Goal: Check status: Check status

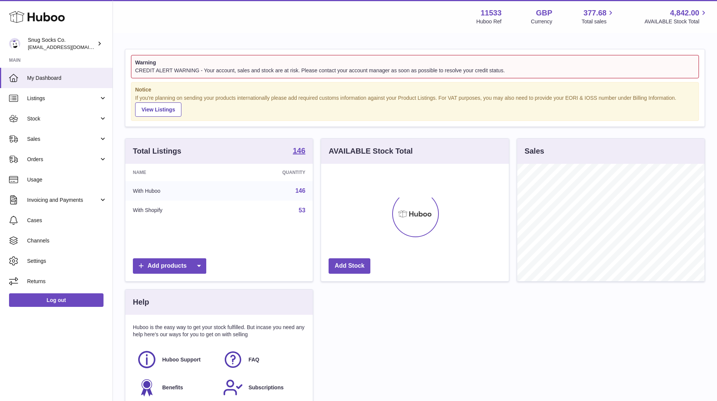
scroll to position [117, 188]
click at [55, 140] on span "Sales" at bounding box center [63, 138] width 72 height 7
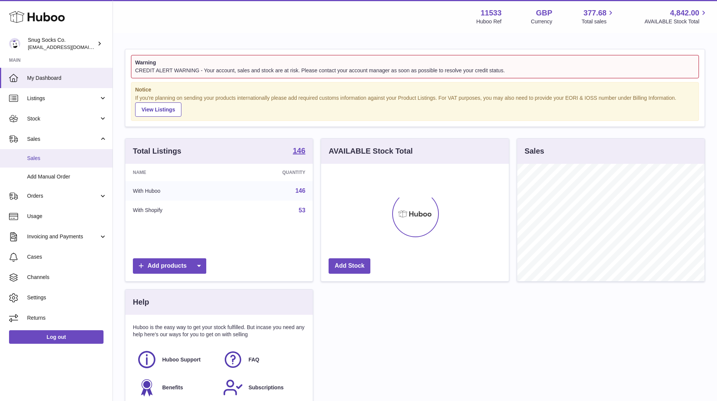
click at [52, 156] on span "Sales" at bounding box center [67, 158] width 80 height 7
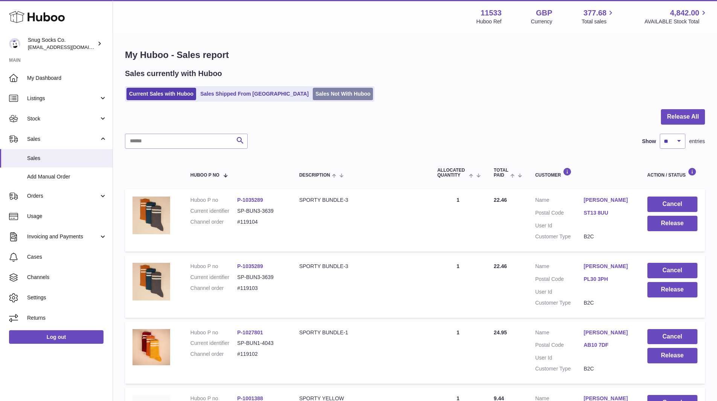
click at [313, 93] on link "Sales Not With Huboo" at bounding box center [343, 94] width 60 height 12
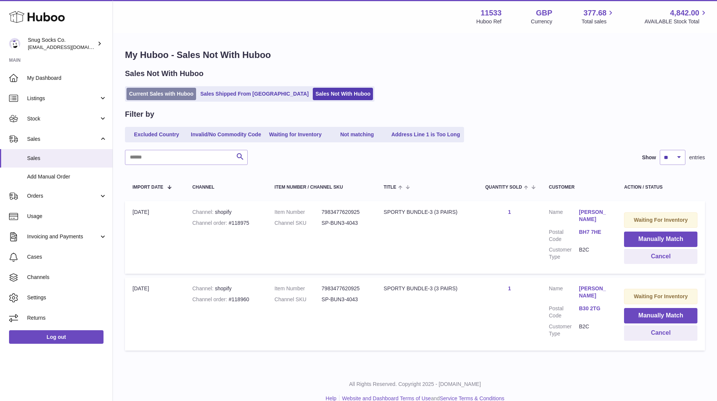
click at [162, 97] on link "Current Sales with Huboo" at bounding box center [161, 94] width 70 height 12
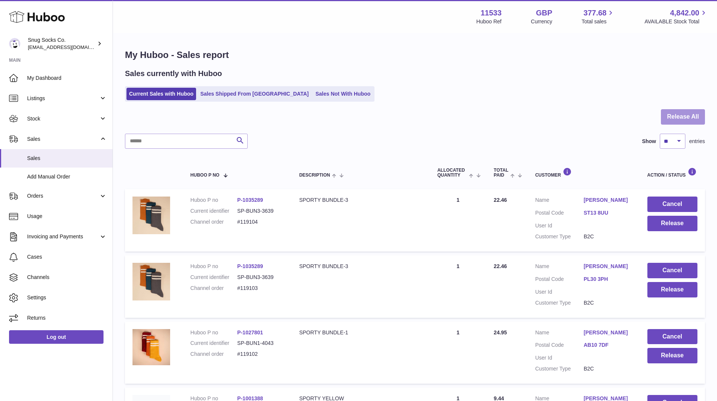
click at [679, 117] on button "Release All" at bounding box center [683, 116] width 44 height 15
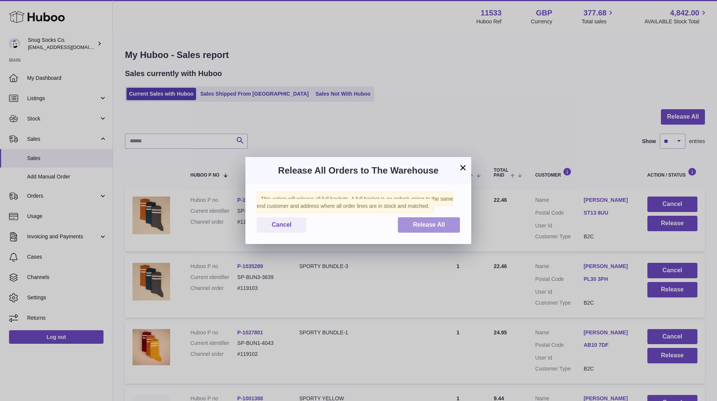
click at [418, 221] on span "Release All" at bounding box center [429, 224] width 32 height 6
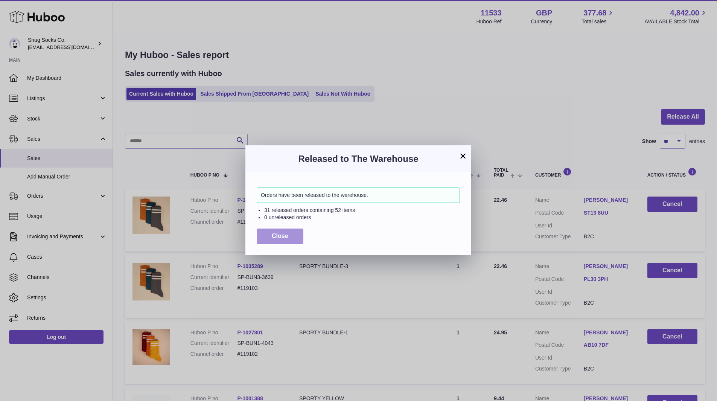
click at [280, 235] on span "Close" at bounding box center [280, 236] width 17 height 6
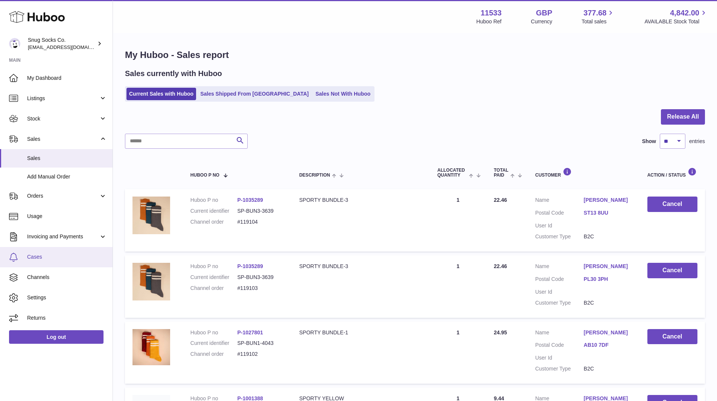
click at [47, 259] on span "Cases" at bounding box center [67, 256] width 80 height 7
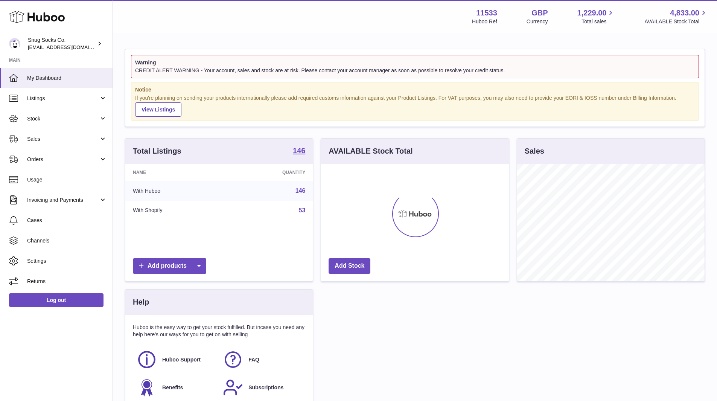
scroll to position [117, 188]
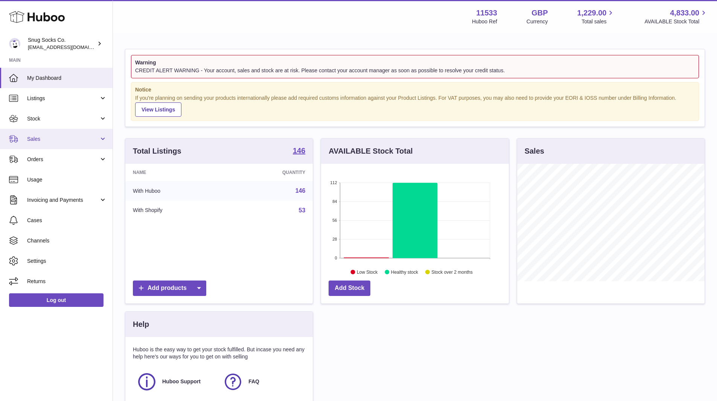
click at [45, 143] on link "Sales" at bounding box center [56, 139] width 113 height 20
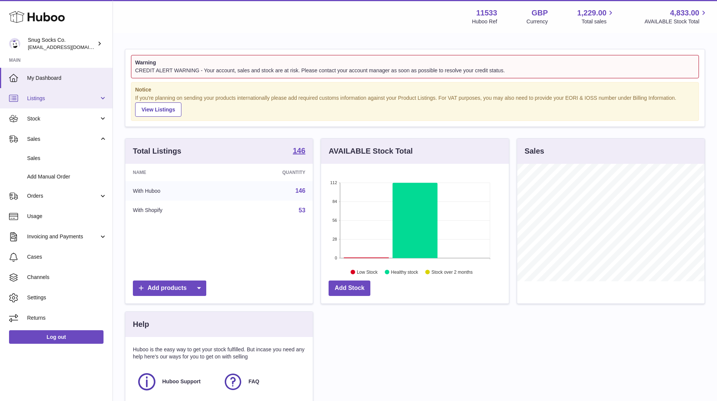
click at [41, 102] on span "Listings" at bounding box center [63, 98] width 72 height 7
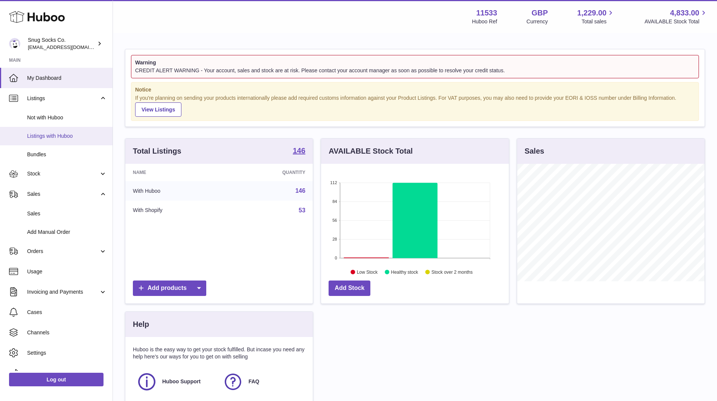
click at [50, 134] on span "Listings with Huboo" at bounding box center [67, 135] width 80 height 7
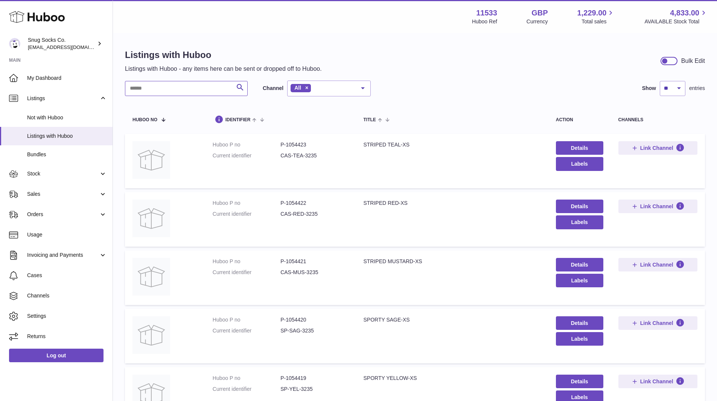
click at [166, 85] on input "text" at bounding box center [186, 88] width 123 height 15
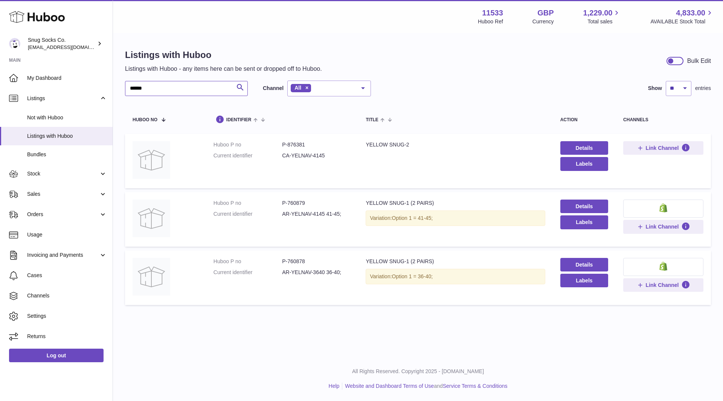
type input "******"
drag, startPoint x: 306, startPoint y: 144, endPoint x: 286, endPoint y: 145, distance: 19.2
click at [286, 145] on dd "P-876381" at bounding box center [316, 144] width 68 height 7
copy dd "876381"
click at [449, 151] on td "Title YELLOW SNUG-2" at bounding box center [455, 161] width 194 height 55
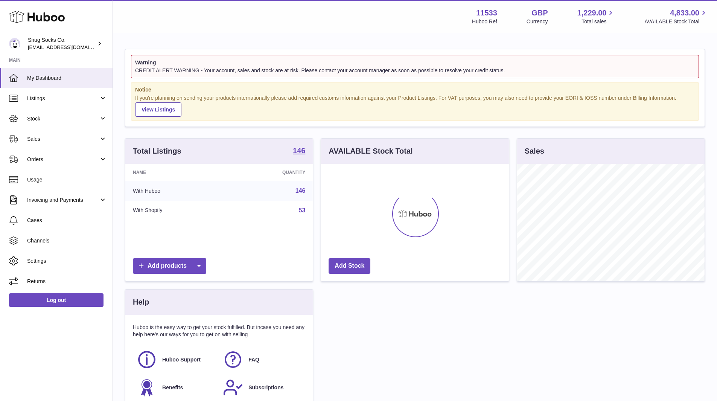
scroll to position [117, 188]
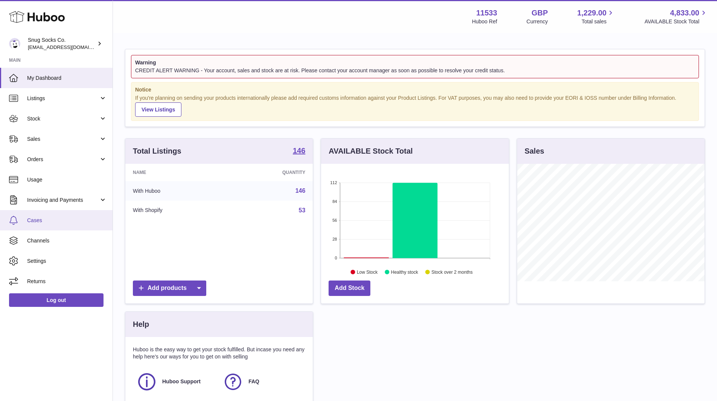
click at [38, 222] on span "Cases" at bounding box center [67, 220] width 80 height 7
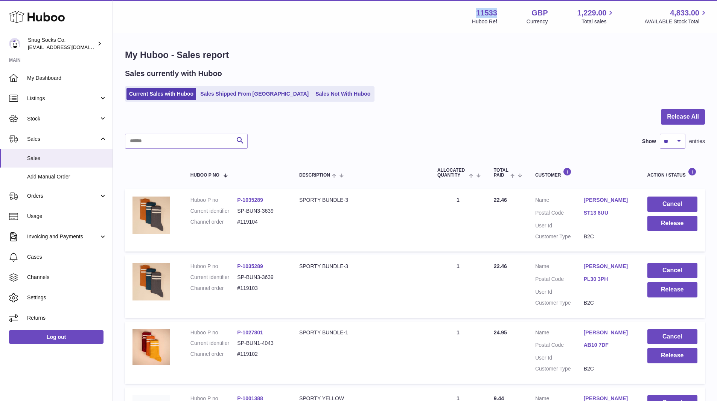
drag, startPoint x: 498, startPoint y: 11, endPoint x: 478, endPoint y: 11, distance: 19.6
click at [478, 11] on div "11533 Huboo Ref GBP Currency 1,229.00 Total sales 4,833.00 AVAILABLE Stock Total" at bounding box center [590, 16] width 236 height 17
copy strong "11533"
click at [59, 73] on link "My Dashboard" at bounding box center [56, 78] width 113 height 20
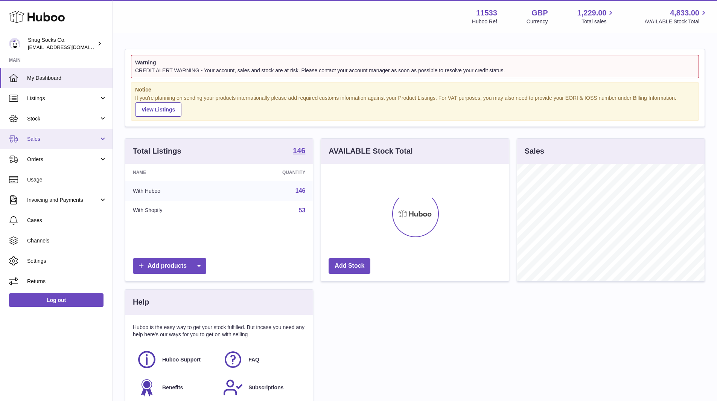
scroll to position [117, 188]
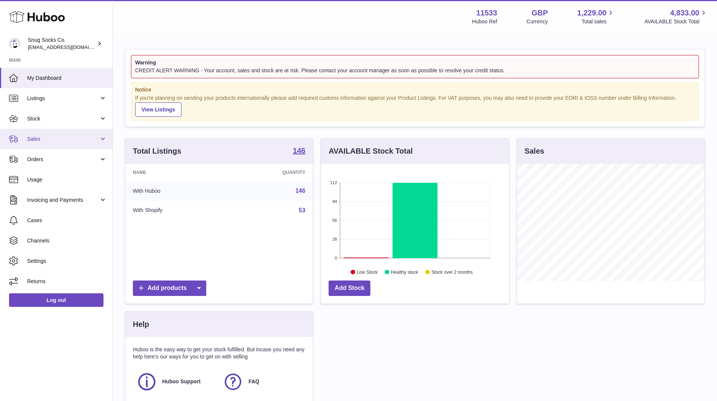
click at [46, 137] on span "Sales" at bounding box center [63, 138] width 72 height 7
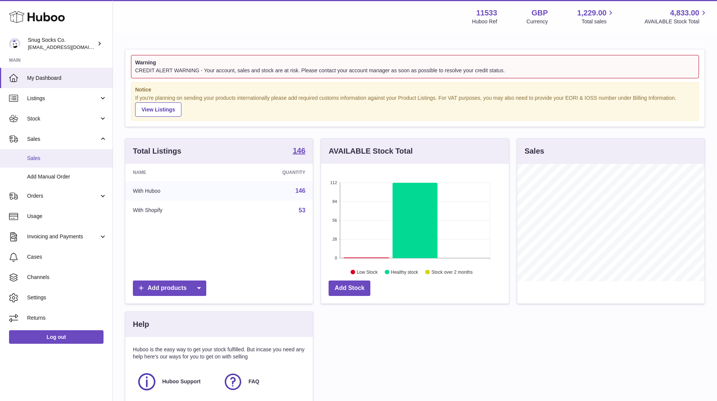
click at [44, 162] on link "Sales" at bounding box center [56, 158] width 113 height 18
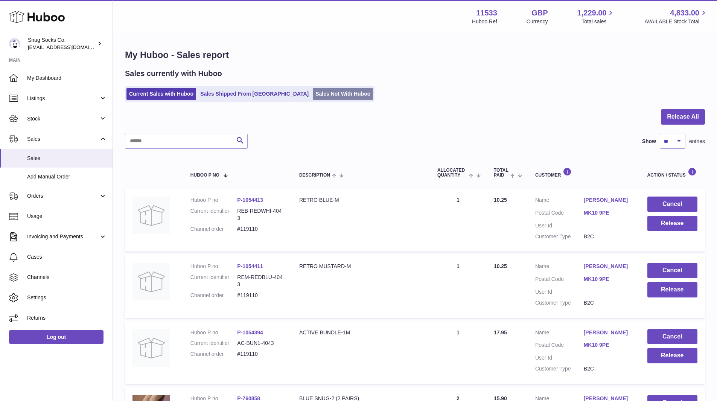
click at [313, 94] on link "Sales Not With Huboo" at bounding box center [343, 94] width 60 height 12
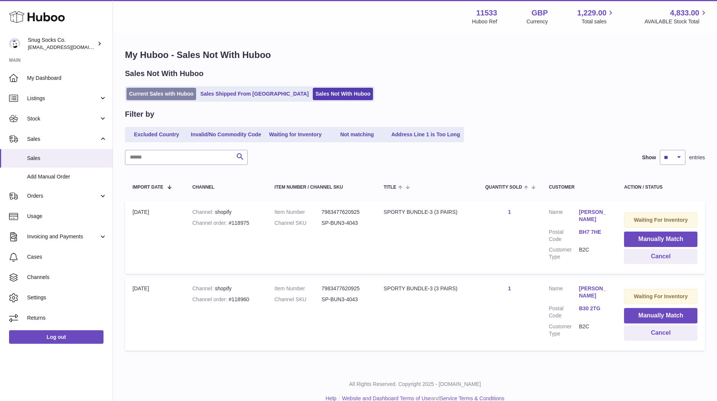
click at [163, 94] on link "Current Sales with Huboo" at bounding box center [161, 94] width 70 height 12
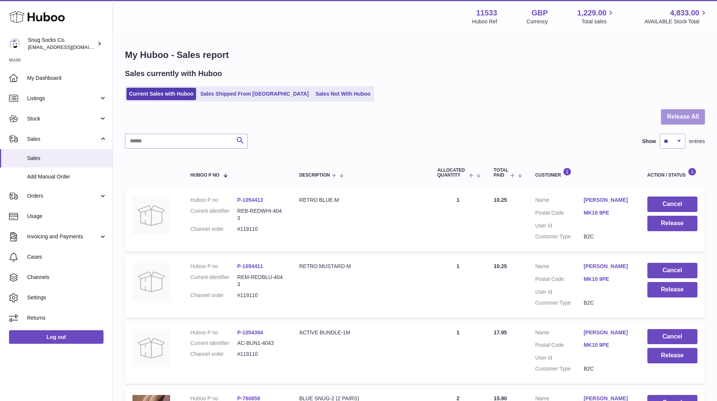
click at [685, 113] on button "Release All" at bounding box center [683, 116] width 44 height 15
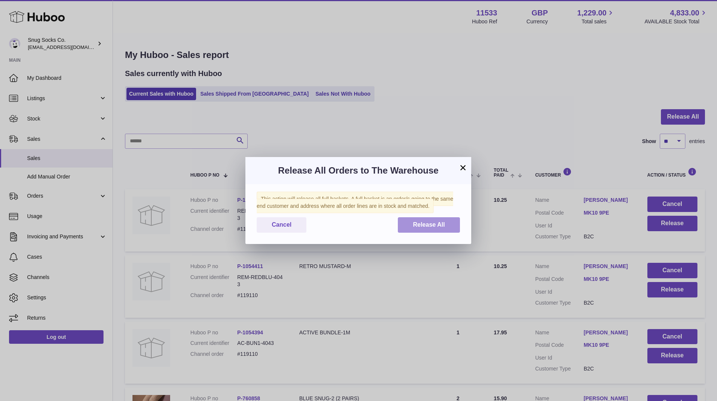
click at [426, 224] on span "Release All" at bounding box center [429, 224] width 32 height 6
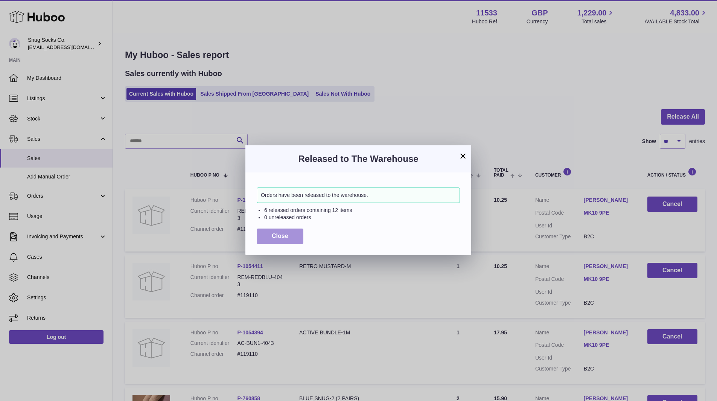
click at [271, 243] on button "Close" at bounding box center [280, 235] width 47 height 15
